Goal: Task Accomplishment & Management: Use online tool/utility

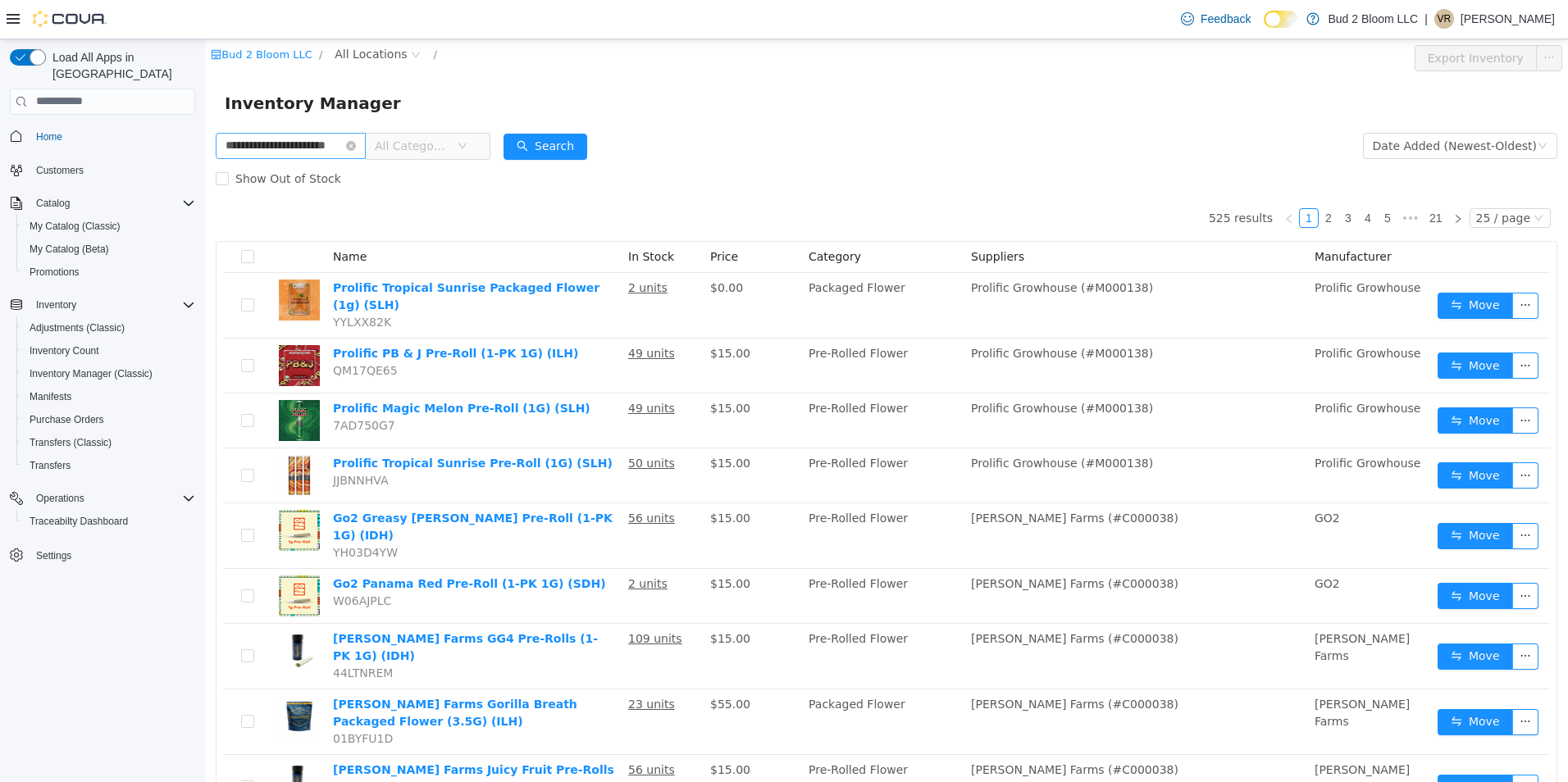
scroll to position [0, 20]
type input "**********"
click at [555, 144] on button "Search" at bounding box center [561, 145] width 83 height 26
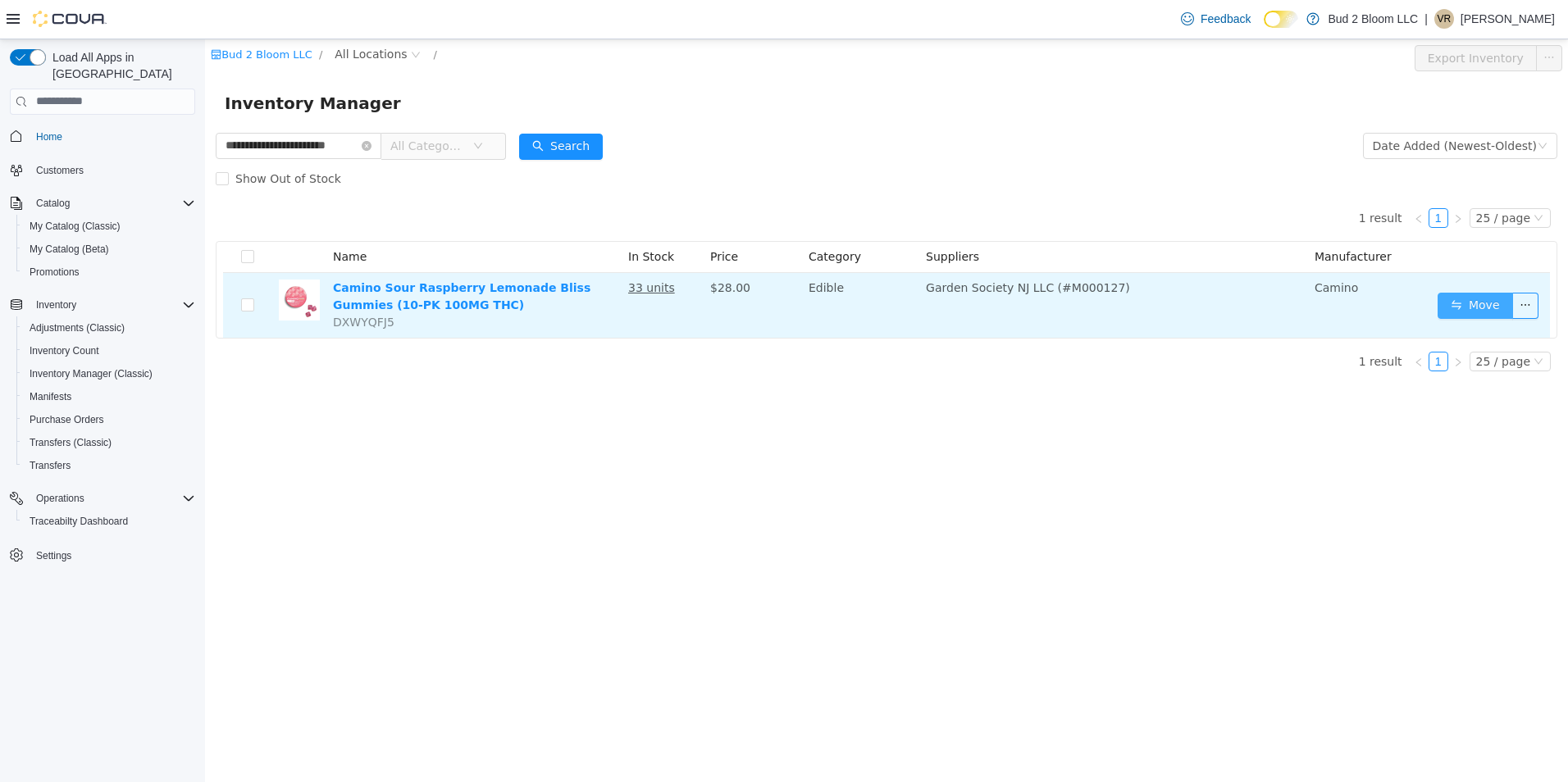
click at [1475, 304] on button "Move" at bounding box center [1475, 305] width 76 height 26
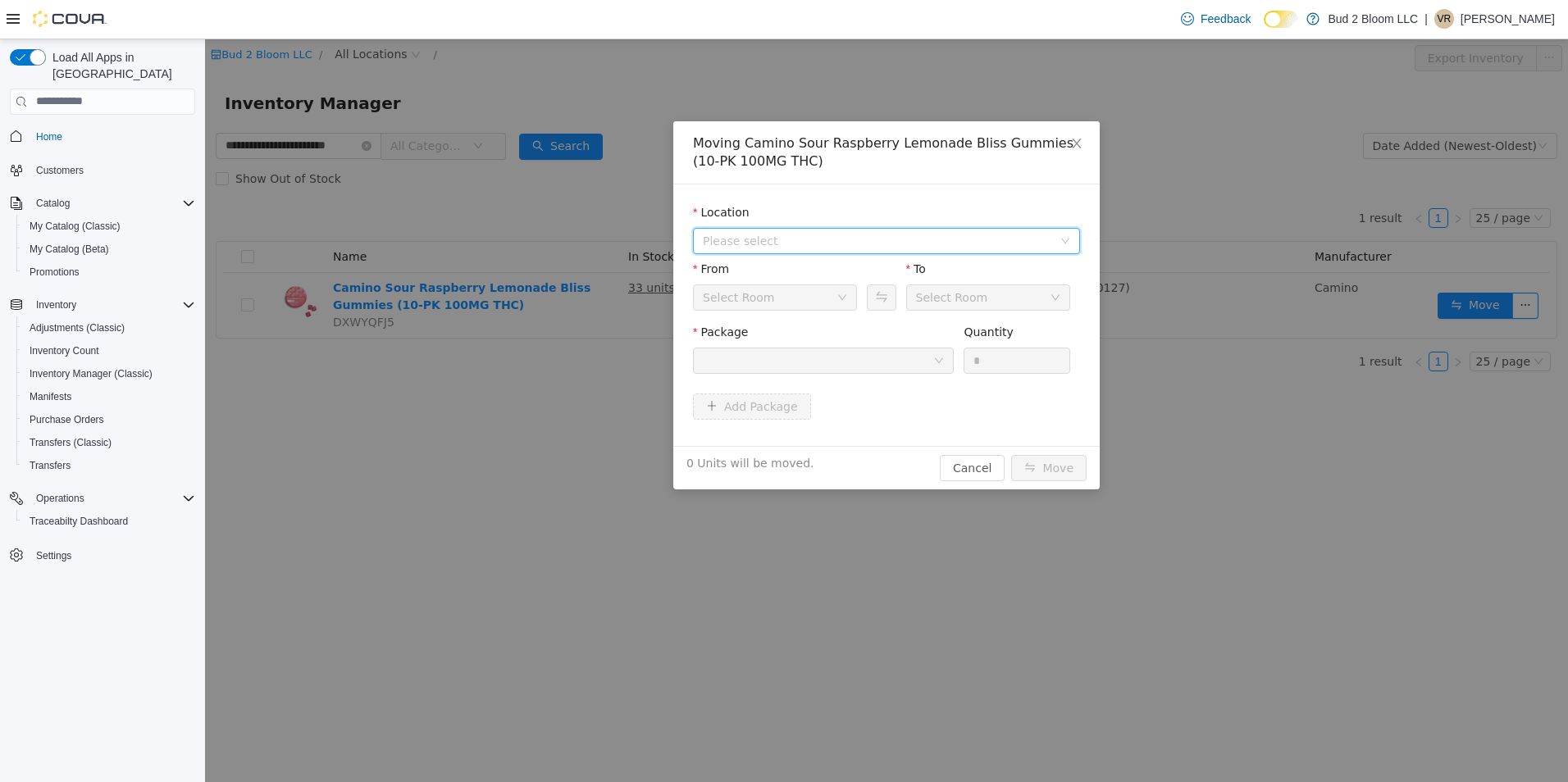
click at [755, 240] on span "Please select" at bounding box center [877, 239] width 349 height 16
click at [772, 301] on span "[STREET_ADDRESS]" at bounding box center [792, 299] width 114 height 13
click at [772, 301] on div "Back Room" at bounding box center [769, 296] width 133 height 25
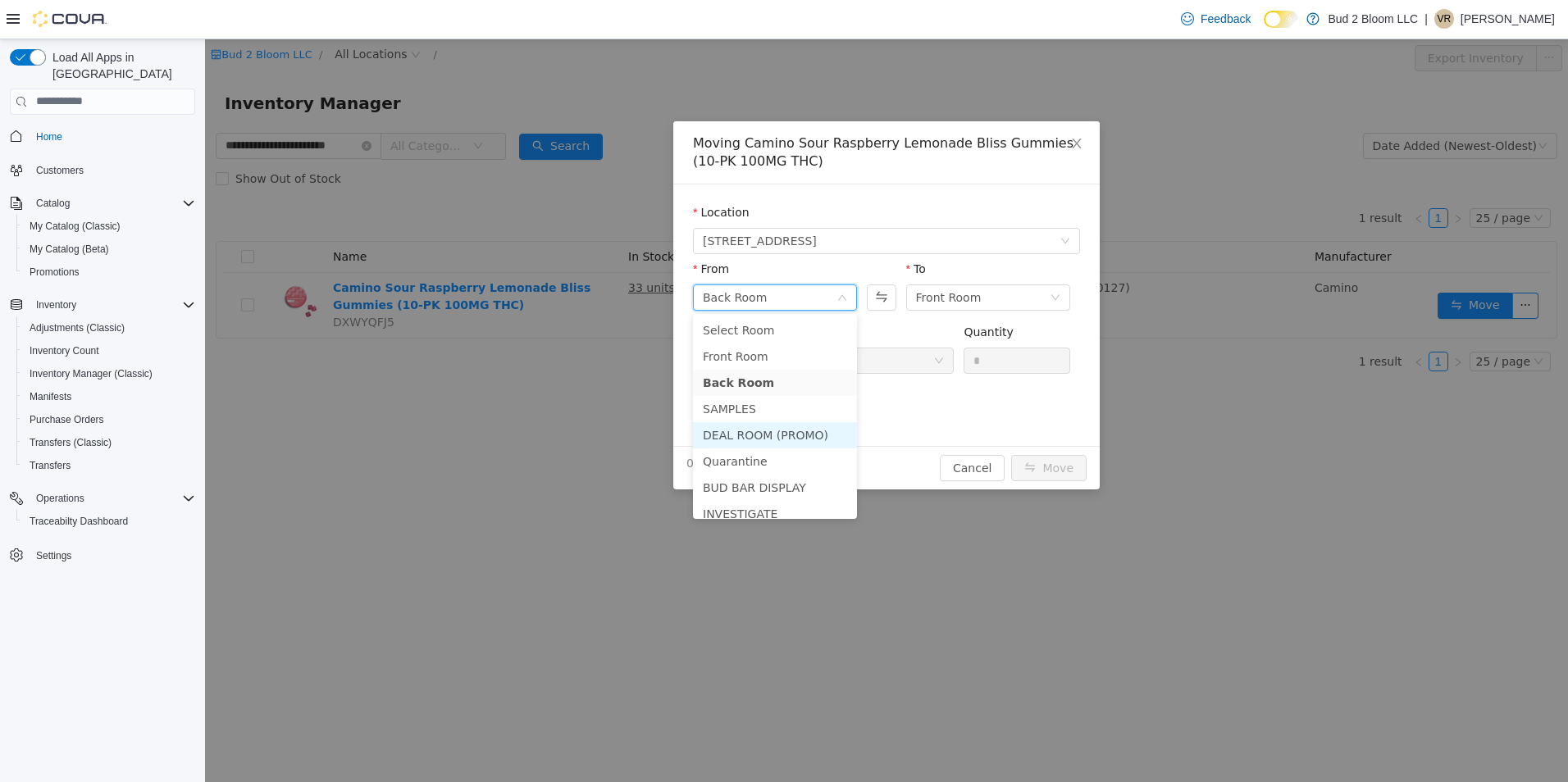
click at [759, 433] on li "DEAL ROOM (PROMO)" at bounding box center [775, 434] width 164 height 26
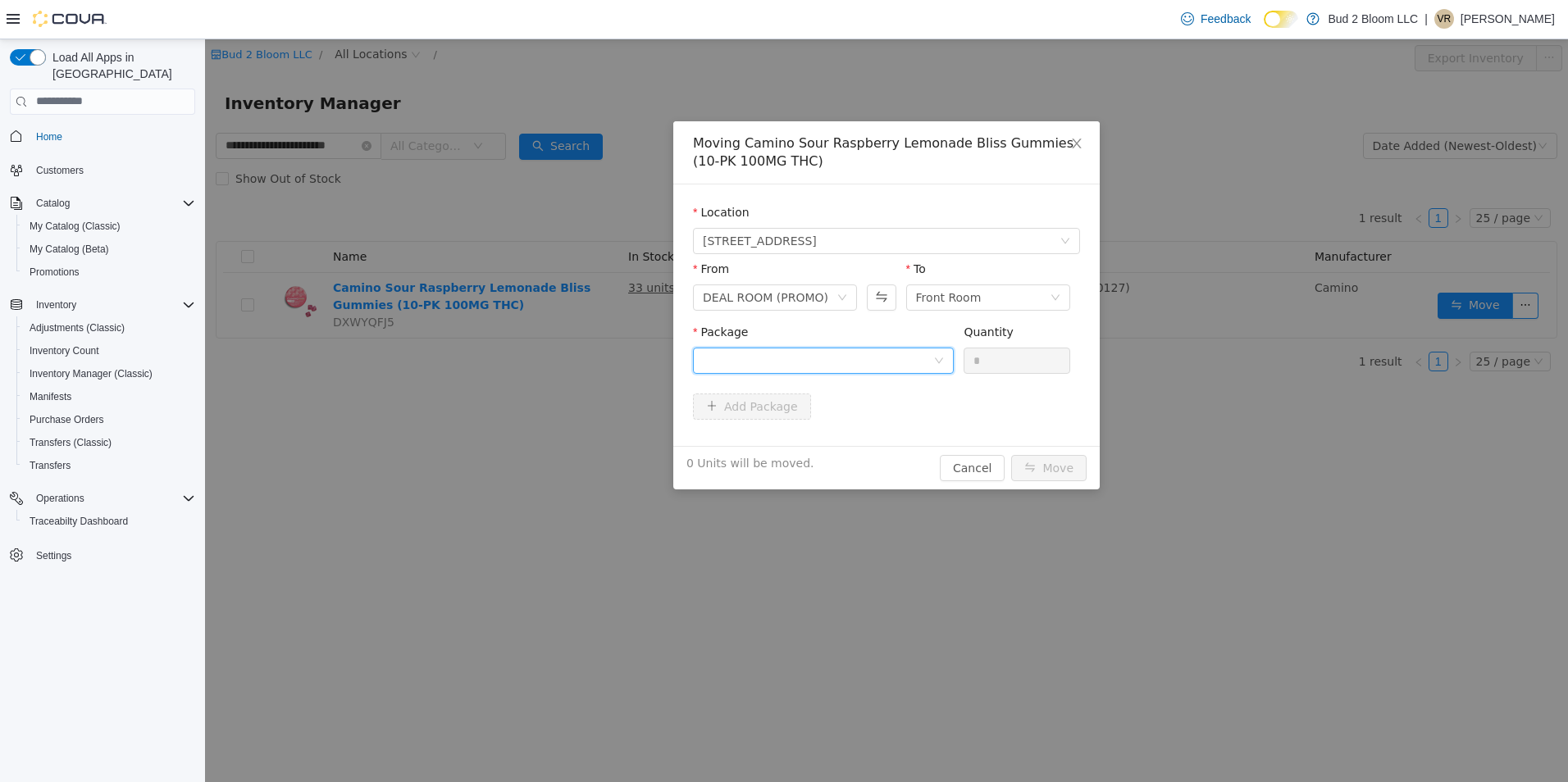
click at [929, 359] on div at bounding box center [817, 359] width 230 height 25
drag, startPoint x: 849, startPoint y: 417, endPoint x: 900, endPoint y: 407, distance: 52.0
click at [851, 417] on strong "1A411030000445D000023738" at bounding box center [799, 419] width 195 height 13
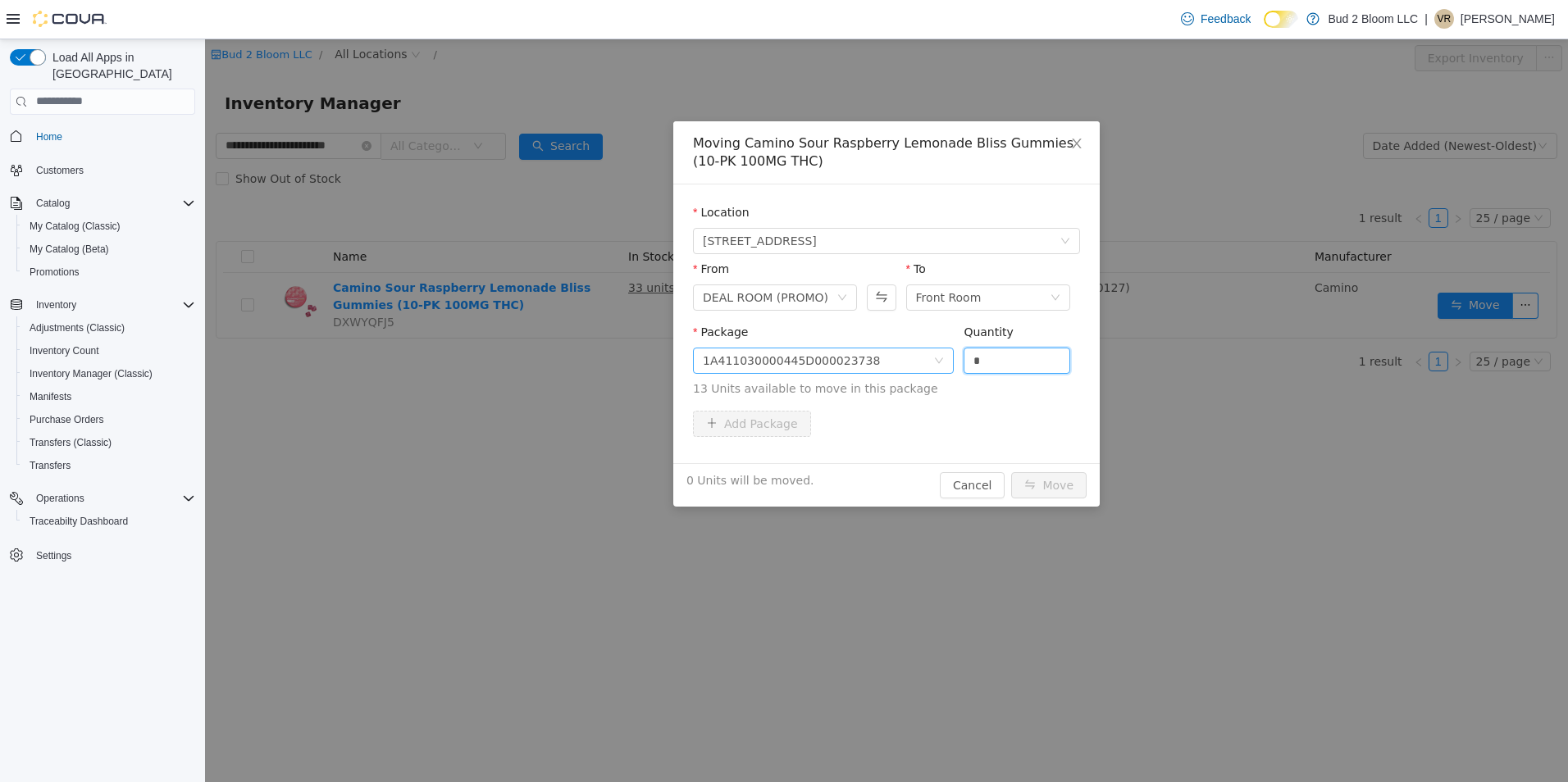
drag, startPoint x: 979, startPoint y: 357, endPoint x: 913, endPoint y: 352, distance: 66.2
click at [913, 352] on span "Package 1A411030000445D000023738 Quantity * 13 Units available to move in this …" at bounding box center [887, 360] width 387 height 72
type input "*"
click at [1011, 471] on button "Move" at bounding box center [1048, 484] width 76 height 26
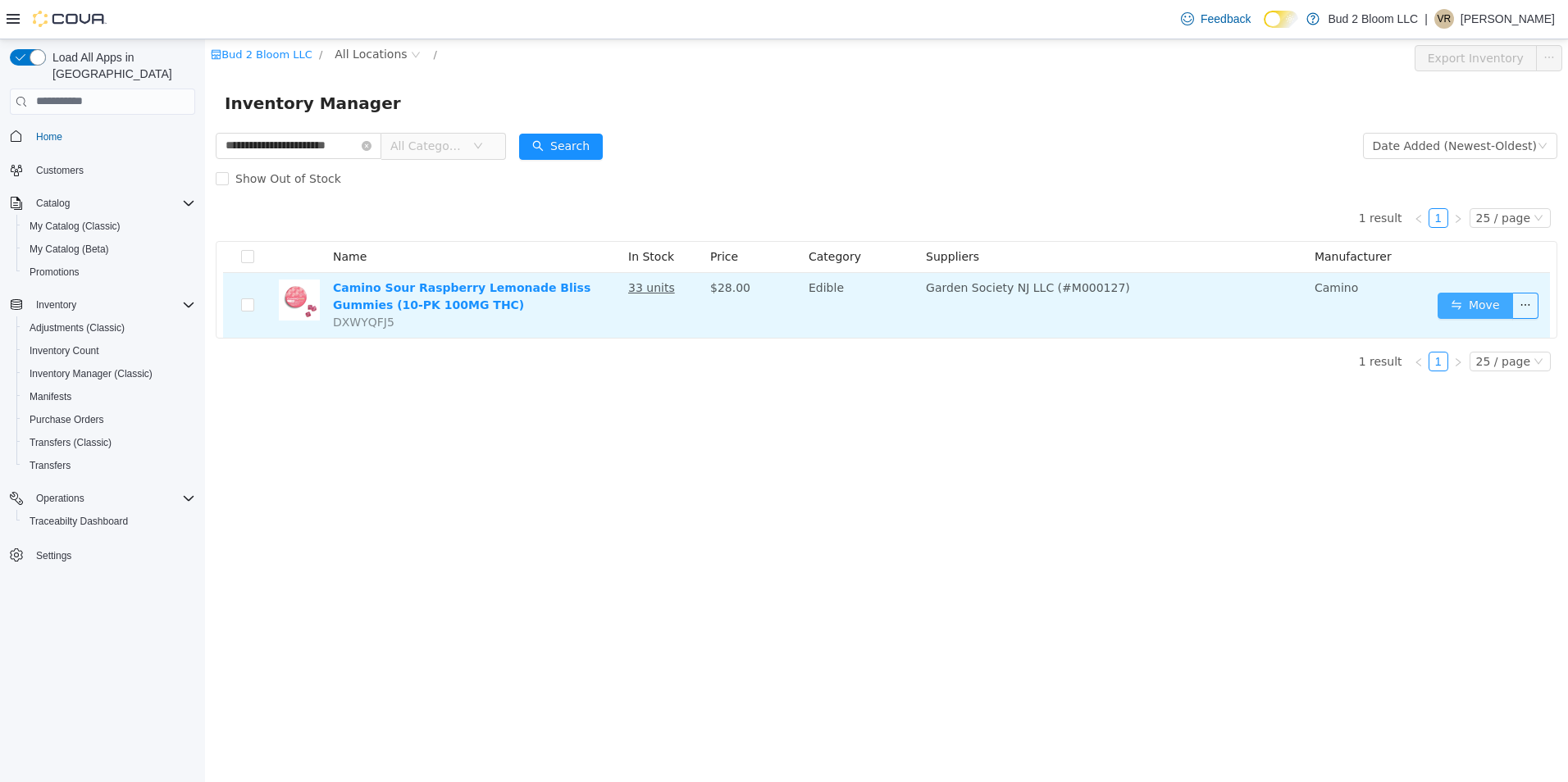
click at [1475, 305] on button "Move" at bounding box center [1475, 305] width 76 height 26
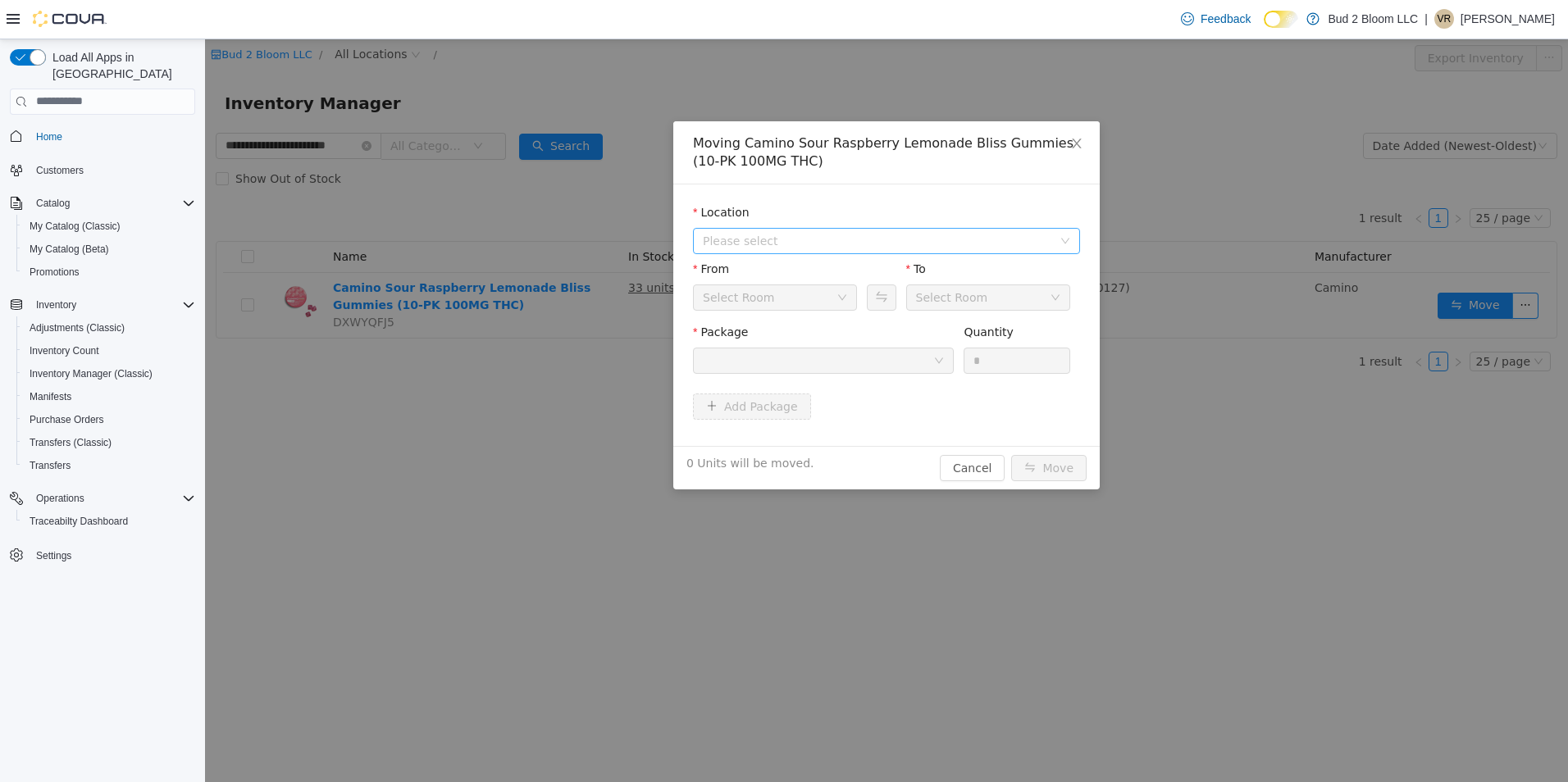
click at [760, 233] on span "Please select" at bounding box center [877, 239] width 349 height 16
click at [765, 306] on span "[STREET_ADDRESS]" at bounding box center [792, 299] width 114 height 13
click at [793, 303] on div "Back Room" at bounding box center [769, 296] width 133 height 25
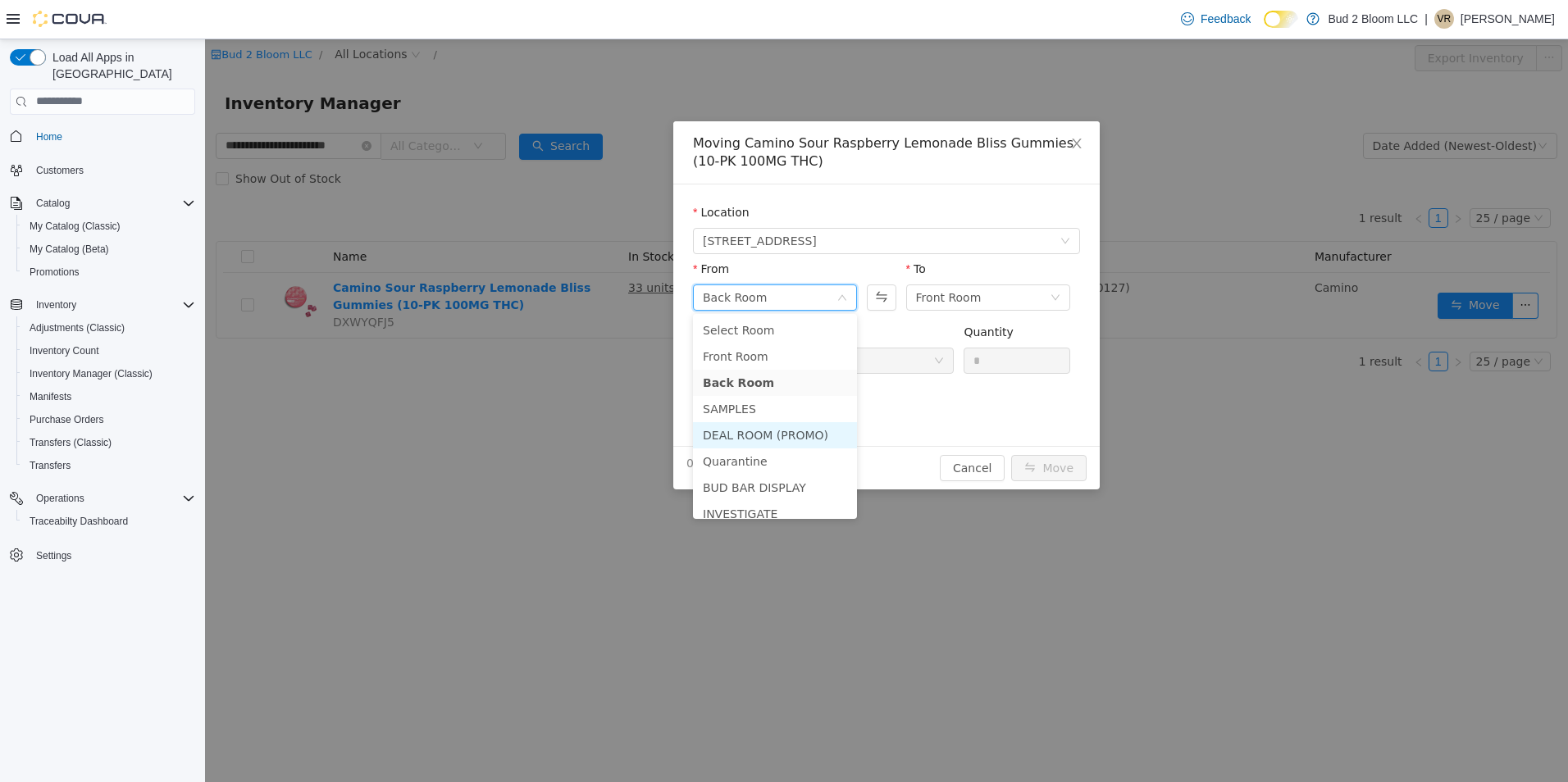
drag, startPoint x: 780, startPoint y: 438, endPoint x: 882, endPoint y: 368, distance: 123.7
click at [781, 437] on li "DEAL ROOM (PROMO)" at bounding box center [775, 434] width 164 height 26
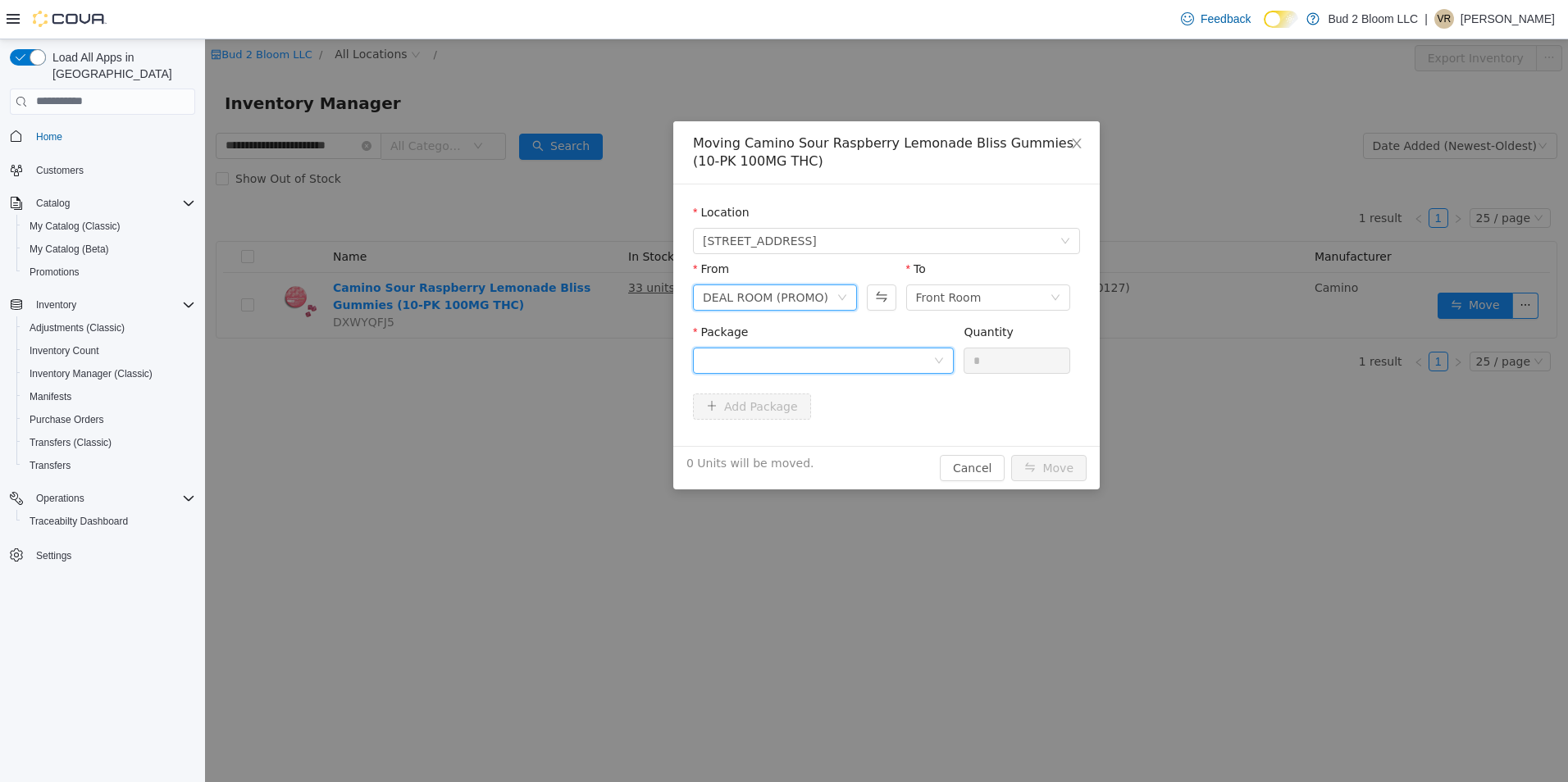
click at [917, 365] on div at bounding box center [817, 359] width 230 height 25
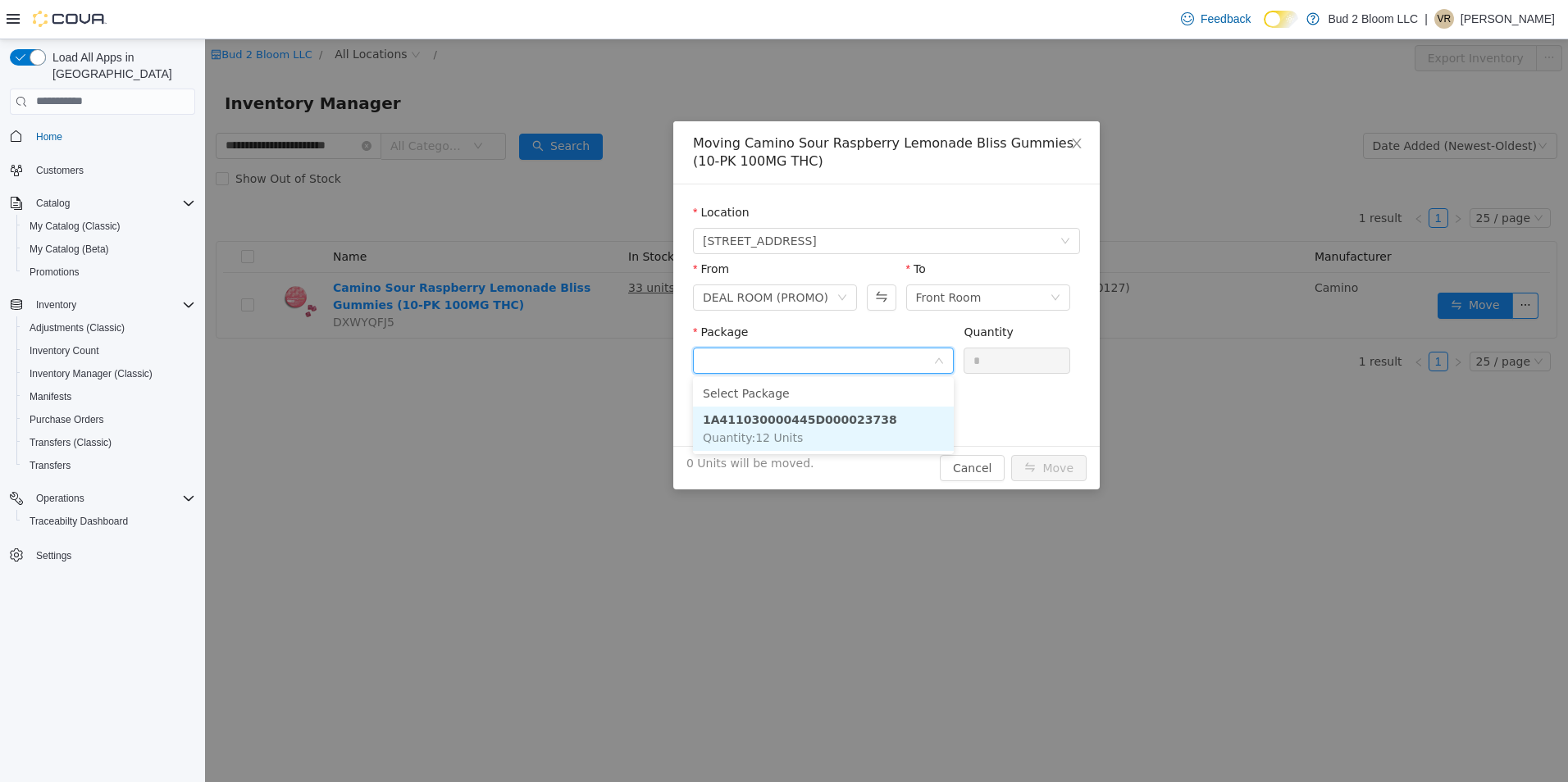
drag, startPoint x: 816, startPoint y: 414, endPoint x: 1030, endPoint y: 348, distance: 223.9
click at [819, 414] on strong "1A411030000445D000023738" at bounding box center [799, 419] width 195 height 13
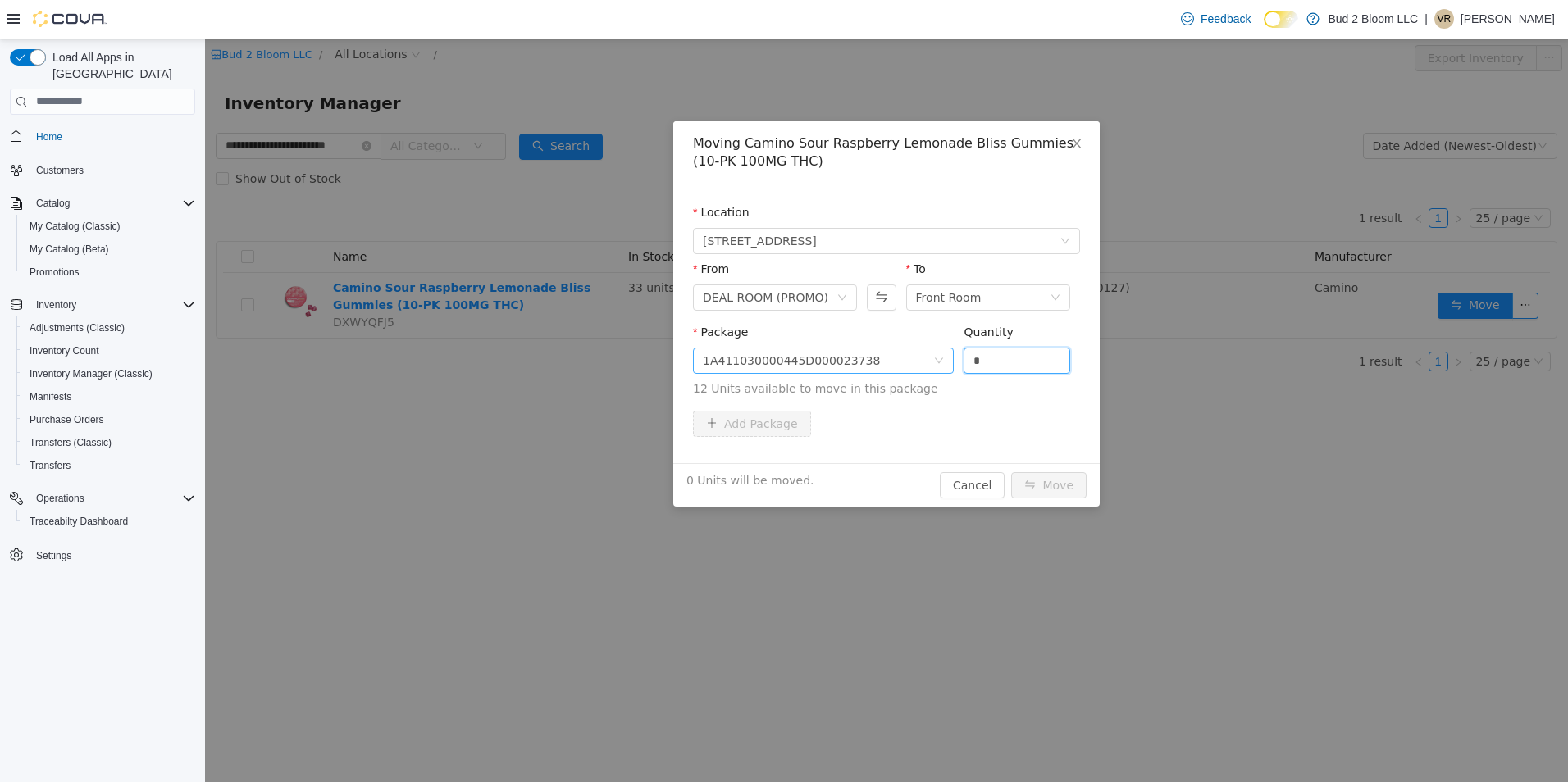
drag, startPoint x: 986, startPoint y: 358, endPoint x: 948, endPoint y: 359, distance: 38.0
click at [951, 360] on span "Package 1A411030000445D000023738 Quantity * 12 Units available to move in this …" at bounding box center [887, 360] width 387 height 72
type input "*"
click at [1011, 471] on button "Move" at bounding box center [1048, 484] width 76 height 26
